Goal: Obtain resource: Download file/media

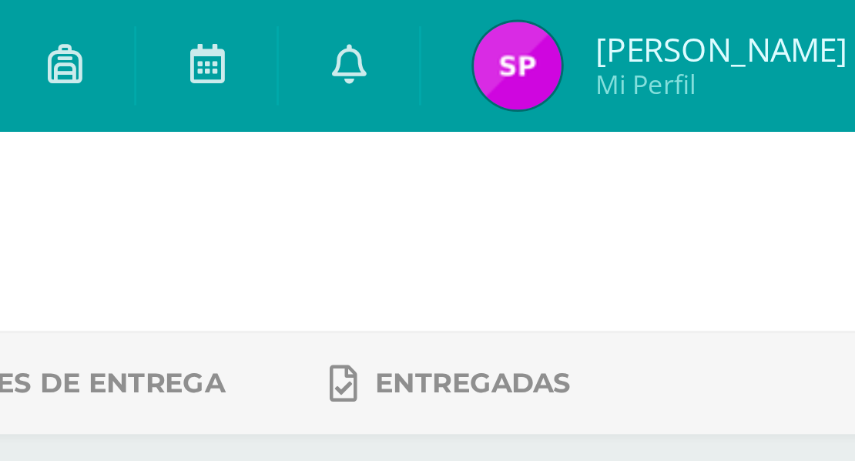
click at [622, 28] on link at bounding box center [597, 23] width 49 height 46
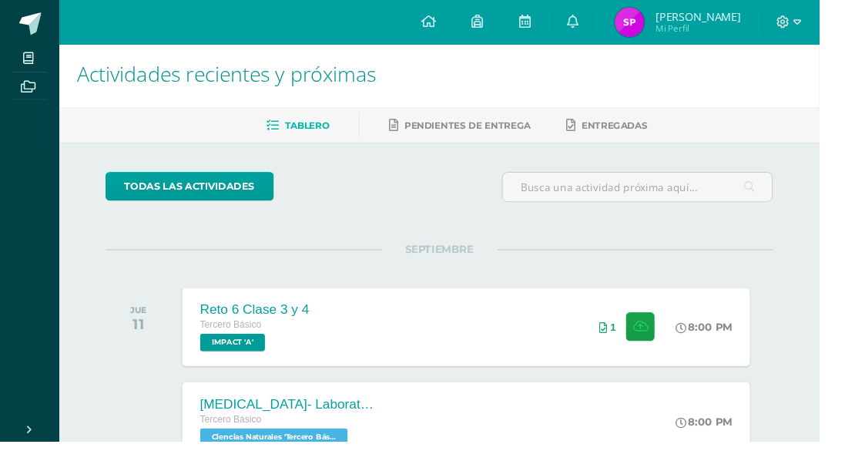
scroll to position [9, 0]
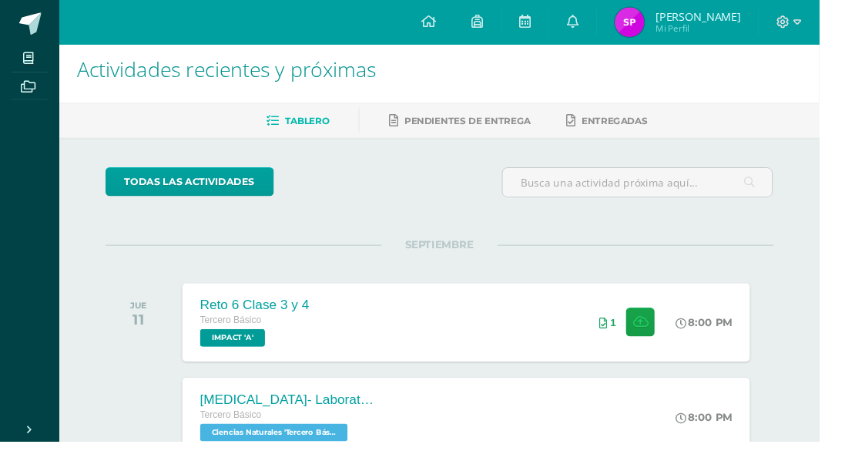
click at [604, 27] on icon at bounding box center [597, 22] width 12 height 14
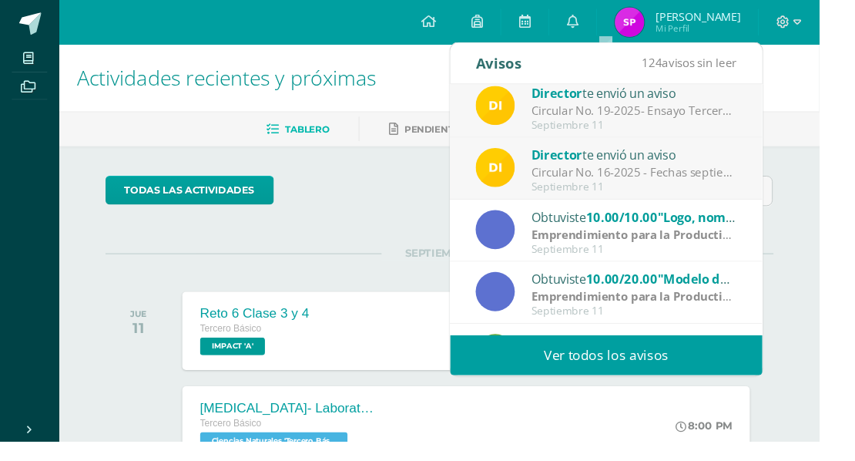
scroll to position [8, 0]
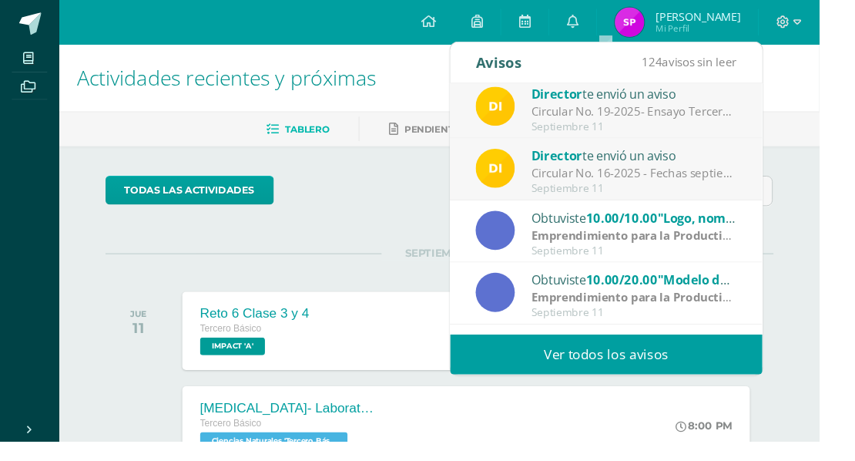
click at [638, 111] on div "Circular No. 19-2025- Ensayo Tercero Básico: Estimados padres de familia y/o en…" at bounding box center [662, 116] width 214 height 18
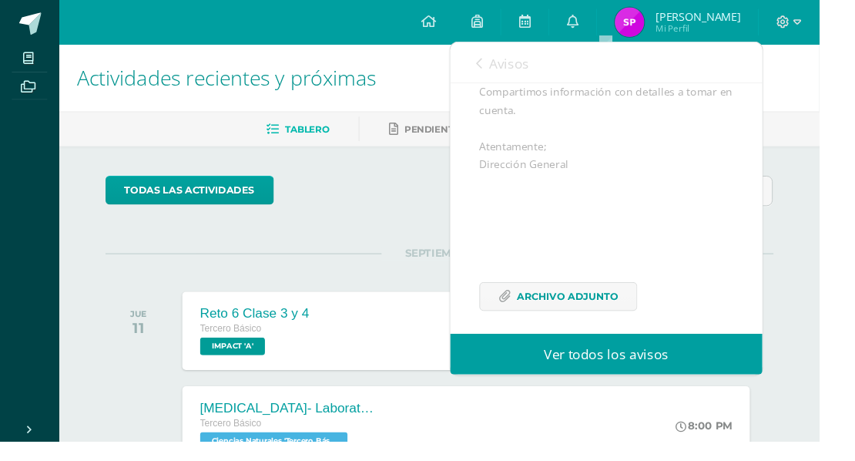
scroll to position [228, 0]
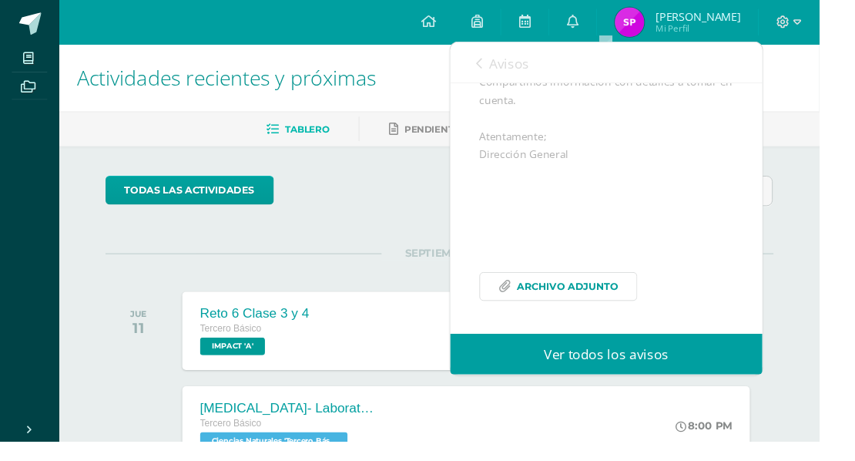
click at [587, 302] on span "Archivo Adjunto" at bounding box center [593, 298] width 106 height 28
